Goal: Task Accomplishment & Management: Use online tool/utility

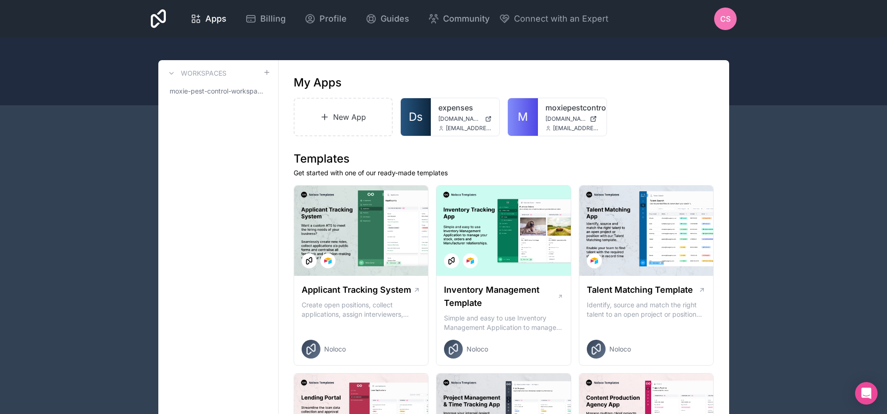
click at [497, 157] on h1 "Templates" at bounding box center [504, 158] width 420 height 15
click at [485, 114] on icon at bounding box center [483, 113] width 8 height 8
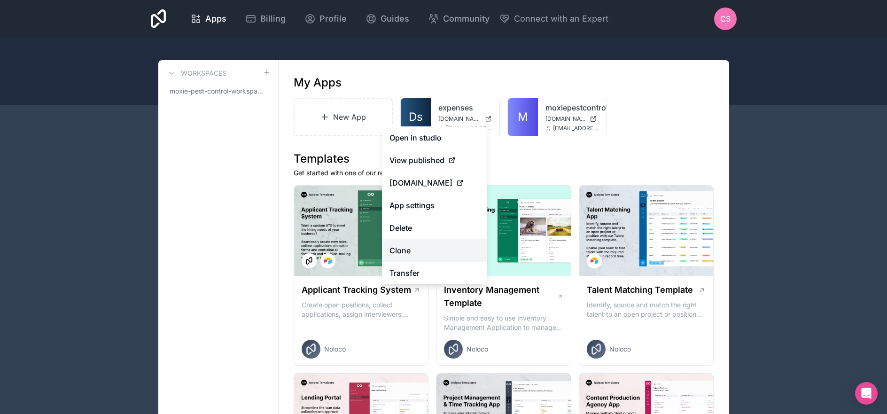
click at [448, 248] on link "Clone" at bounding box center [434, 250] width 105 height 23
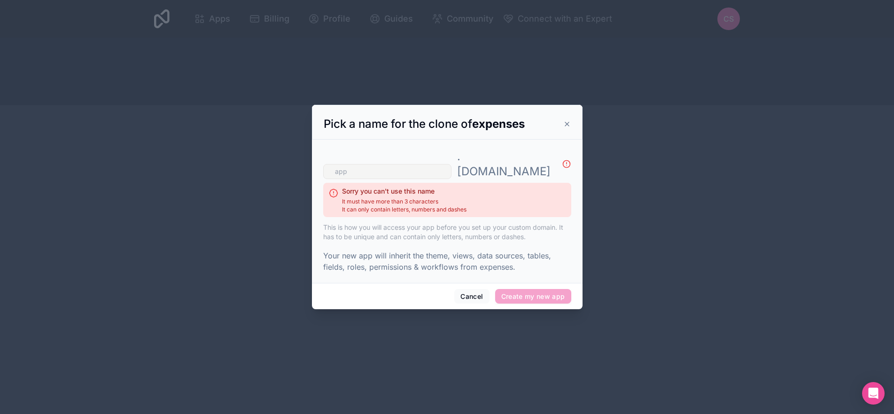
click at [569, 122] on div "Pick a name for the clone of expenses" at bounding box center [447, 122] width 271 height 35
click at [561, 132] on div "Pick a name for the clone of expenses" at bounding box center [447, 124] width 247 height 15
click at [564, 128] on icon at bounding box center [567, 124] width 8 height 8
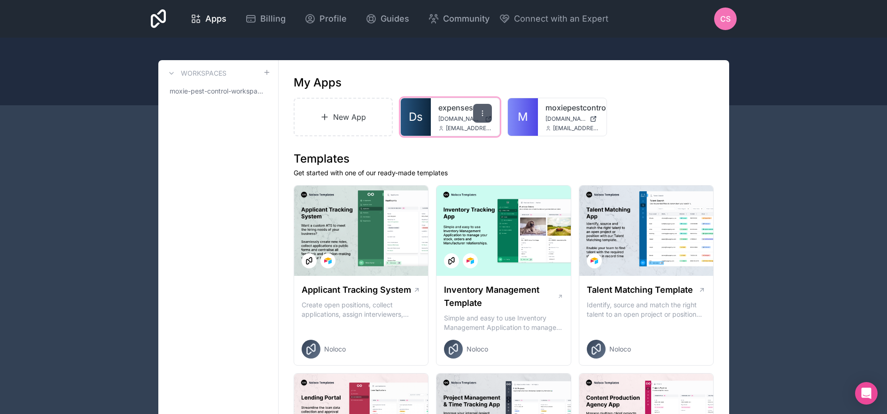
click at [478, 109] on div at bounding box center [482, 113] width 19 height 19
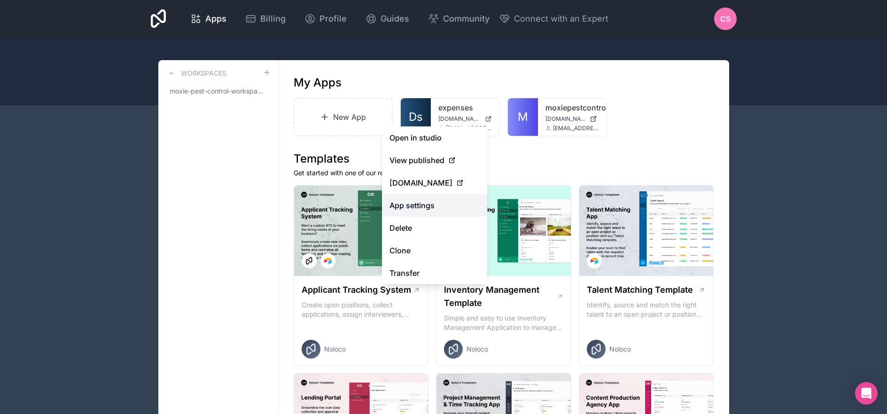
click at [450, 206] on link "App settings" at bounding box center [434, 205] width 105 height 23
